Goal: Task Accomplishment & Management: Manage account settings

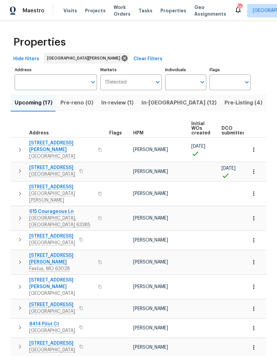
click at [158, 101] on span "In-[GEOGRAPHIC_DATA] (12)" at bounding box center [179, 102] width 75 height 9
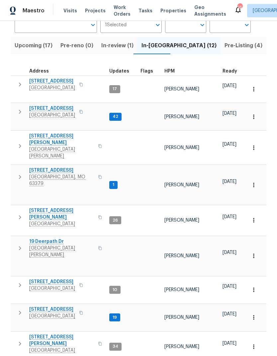
scroll to position [57, 0]
click at [40, 105] on span "[STREET_ADDRESS]" at bounding box center [52, 108] width 46 height 7
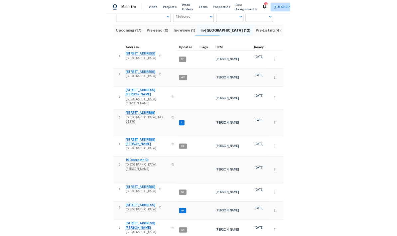
scroll to position [27, 0]
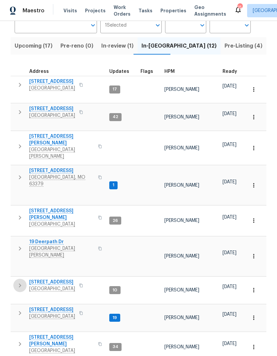
click at [17, 281] on icon "button" at bounding box center [20, 285] width 8 height 8
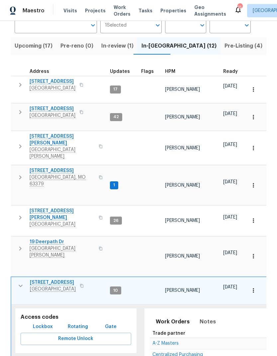
click at [49, 323] on span "Lockbox" at bounding box center [43, 327] width 20 height 8
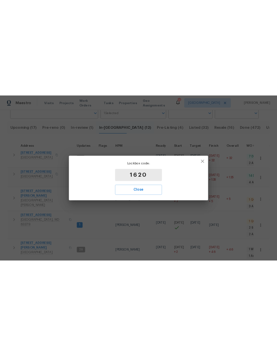
scroll to position [0, 0]
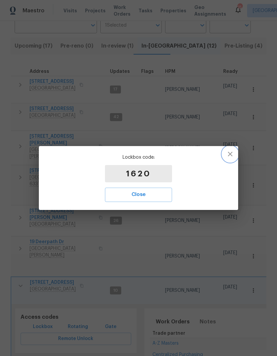
click at [236, 151] on button "button" at bounding box center [231, 154] width 16 height 16
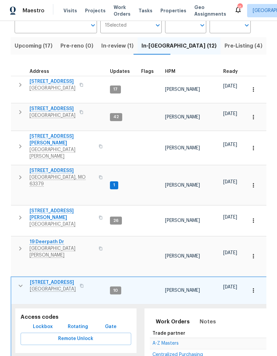
click at [43, 43] on span "Upcoming (17)" at bounding box center [34, 45] width 38 height 9
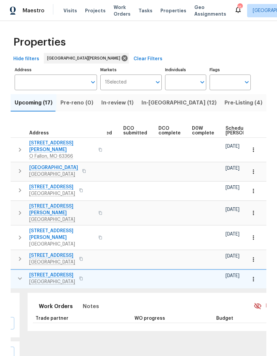
scroll to position [0, 100]
click at [230, 130] on span "Scheduled COE" at bounding box center [244, 130] width 38 height 9
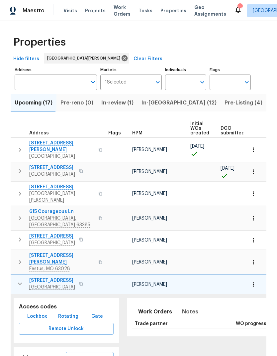
scroll to position [0, 1]
click at [52, 240] on span "Florissant, MO 63033" at bounding box center [52, 243] width 46 height 7
click at [225, 106] on span "Pre-Listing (4)" at bounding box center [244, 102] width 38 height 9
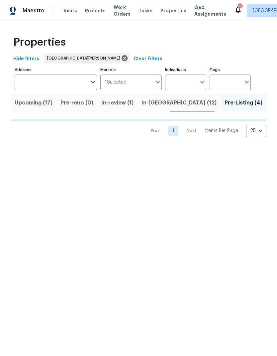
click at [160, 105] on span "In-reno (12)" at bounding box center [179, 102] width 75 height 9
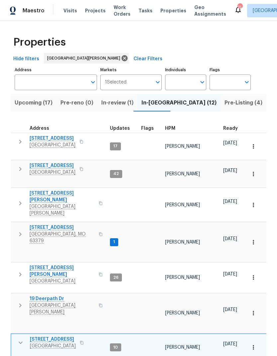
click at [53, 336] on span "5655 Chalet Hill Dr" at bounding box center [53, 339] width 46 height 7
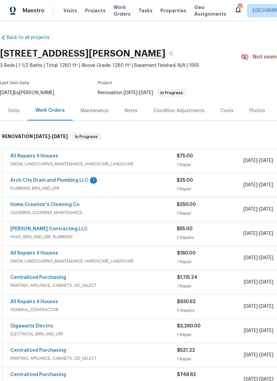
click at [25, 182] on link "Arch City Drain and Plumbing LLC" at bounding box center [49, 180] width 78 height 5
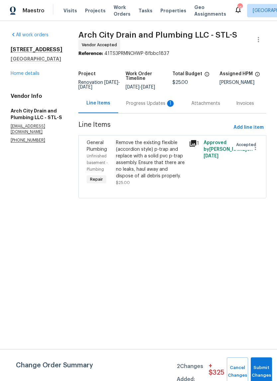
click at [159, 106] on div "Progress Updates 1" at bounding box center [150, 103] width 49 height 7
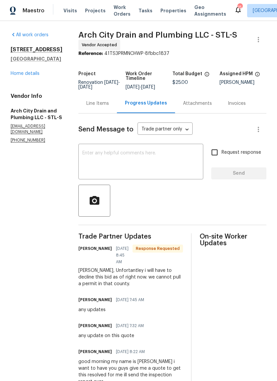
click at [163, 163] on textarea at bounding box center [141, 162] width 117 height 23
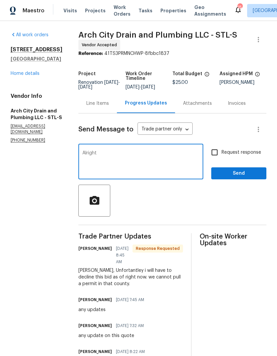
type textarea "Alright"
click at [238, 178] on span "Send" at bounding box center [239, 173] width 45 height 8
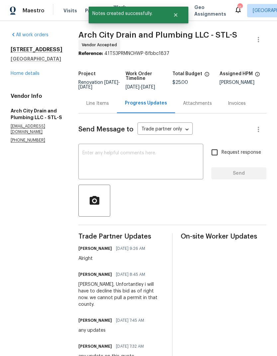
click at [219, 157] on input "Request response" at bounding box center [215, 152] width 14 height 14
checkbox input "true"
click at [171, 166] on textarea at bounding box center [141, 162] width 117 height 23
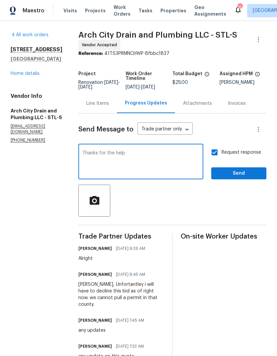
type textarea "Thanks for the help"
click at [244, 178] on span "Send" at bounding box center [239, 173] width 45 height 8
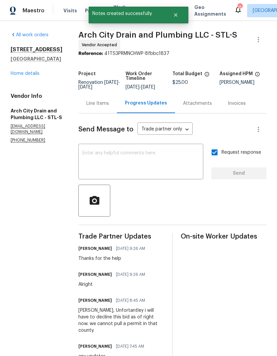
click at [21, 71] on link "Home details" at bounding box center [25, 73] width 29 height 5
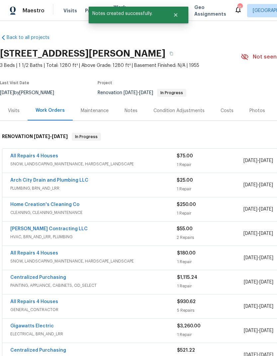
click at [22, 227] on link "[PERSON_NAME] Contracting LLC" at bounding box center [49, 229] width 78 height 5
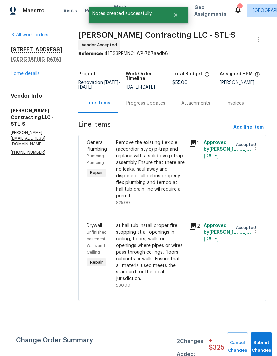
click at [151, 110] on div "Progress Updates" at bounding box center [145, 103] width 55 height 20
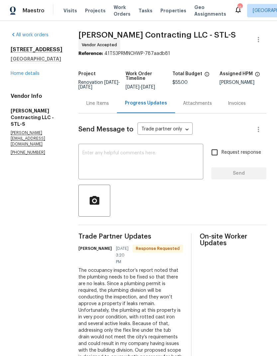
click at [164, 165] on textarea at bounding box center [141, 162] width 117 height 23
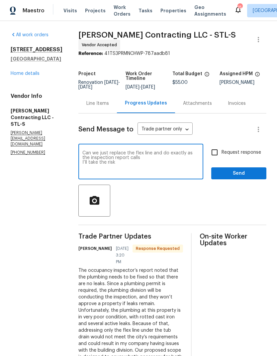
type textarea "Can we just replace the flex line and do exactly as the inspection report calls…"
click at [242, 174] on span "Send" at bounding box center [239, 173] width 45 height 8
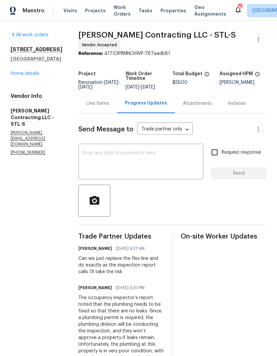
click at [27, 75] on link "Home details" at bounding box center [25, 73] width 29 height 5
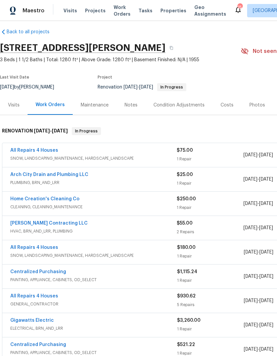
scroll to position [6, 0]
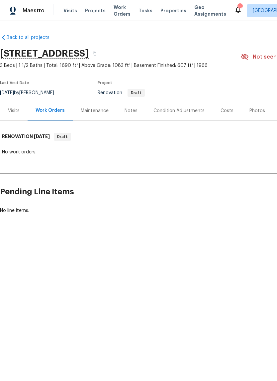
click at [225, 108] on div "Costs" at bounding box center [227, 110] width 13 height 7
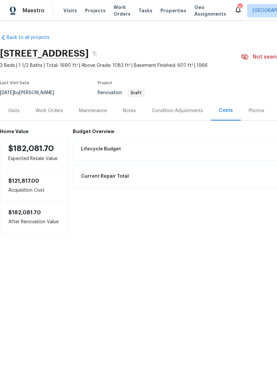
click at [13, 110] on div "Visits" at bounding box center [14, 110] width 12 height 7
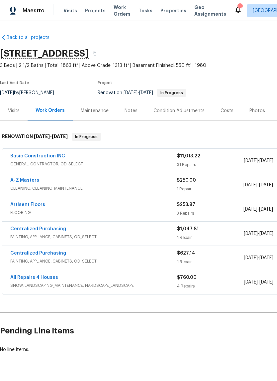
click at [223, 109] on div "Costs" at bounding box center [227, 110] width 13 height 7
